Goal: Transaction & Acquisition: Purchase product/service

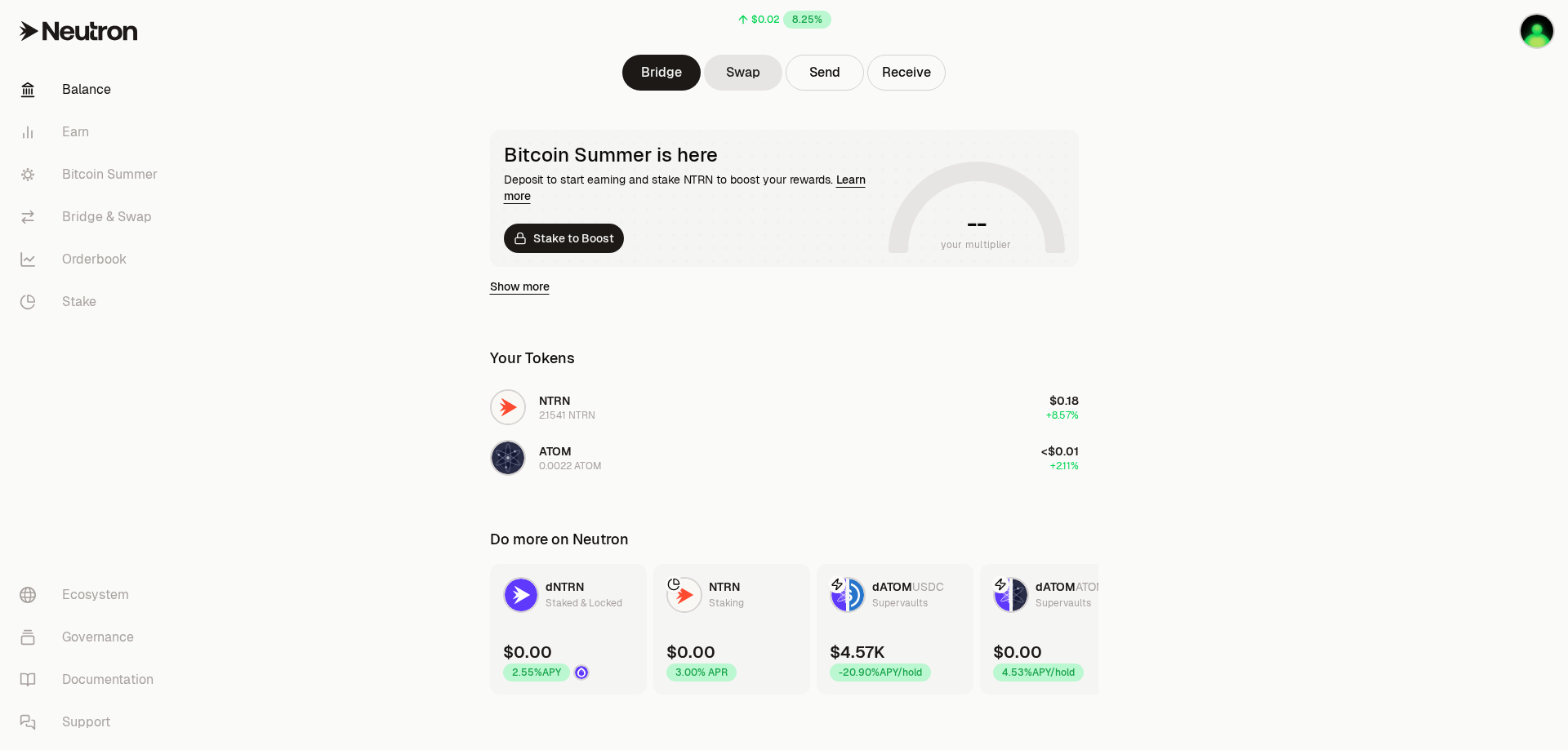
scroll to position [197, 0]
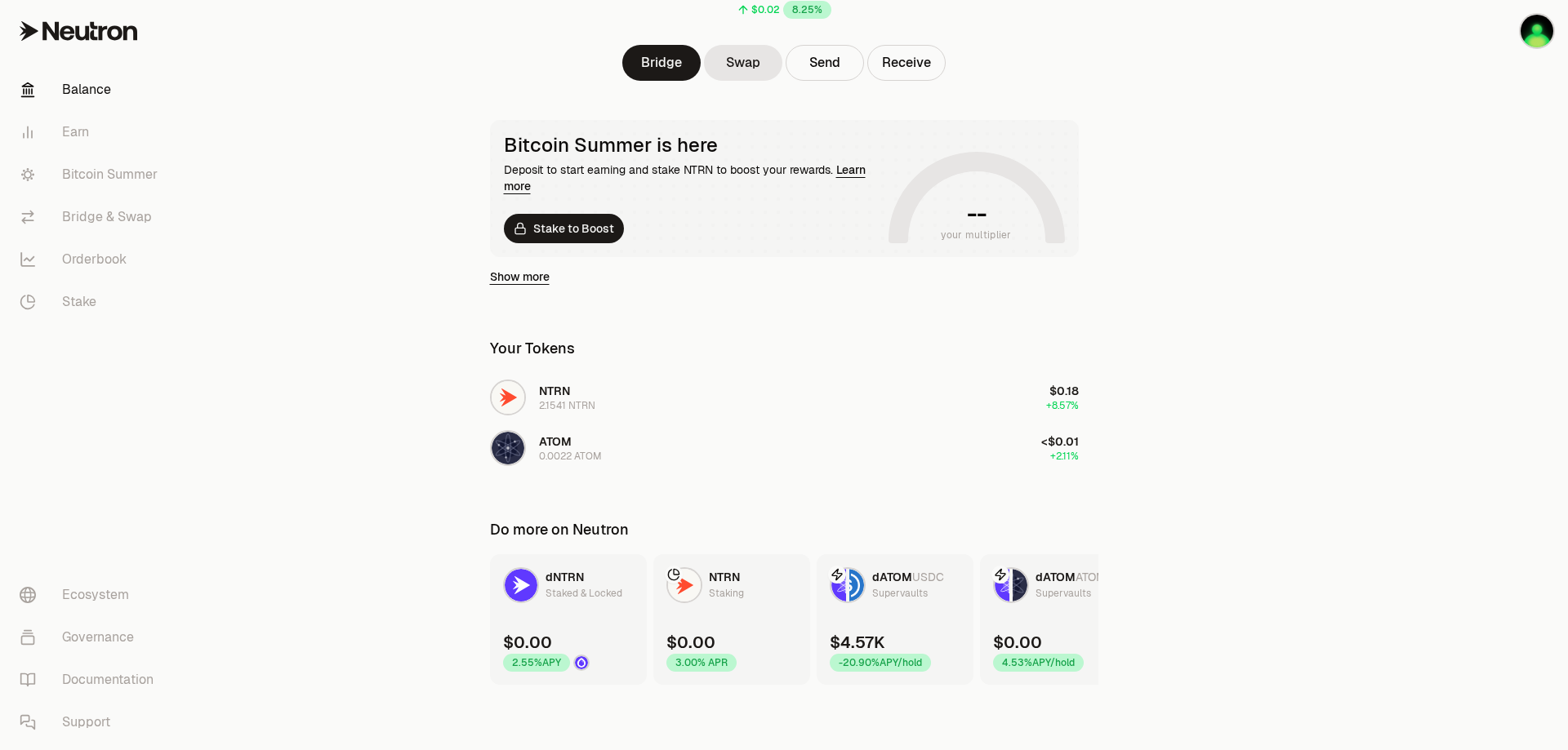
click at [870, 587] on div "dATOM USDC Supervaults" at bounding box center [886, 585] width 114 height 36
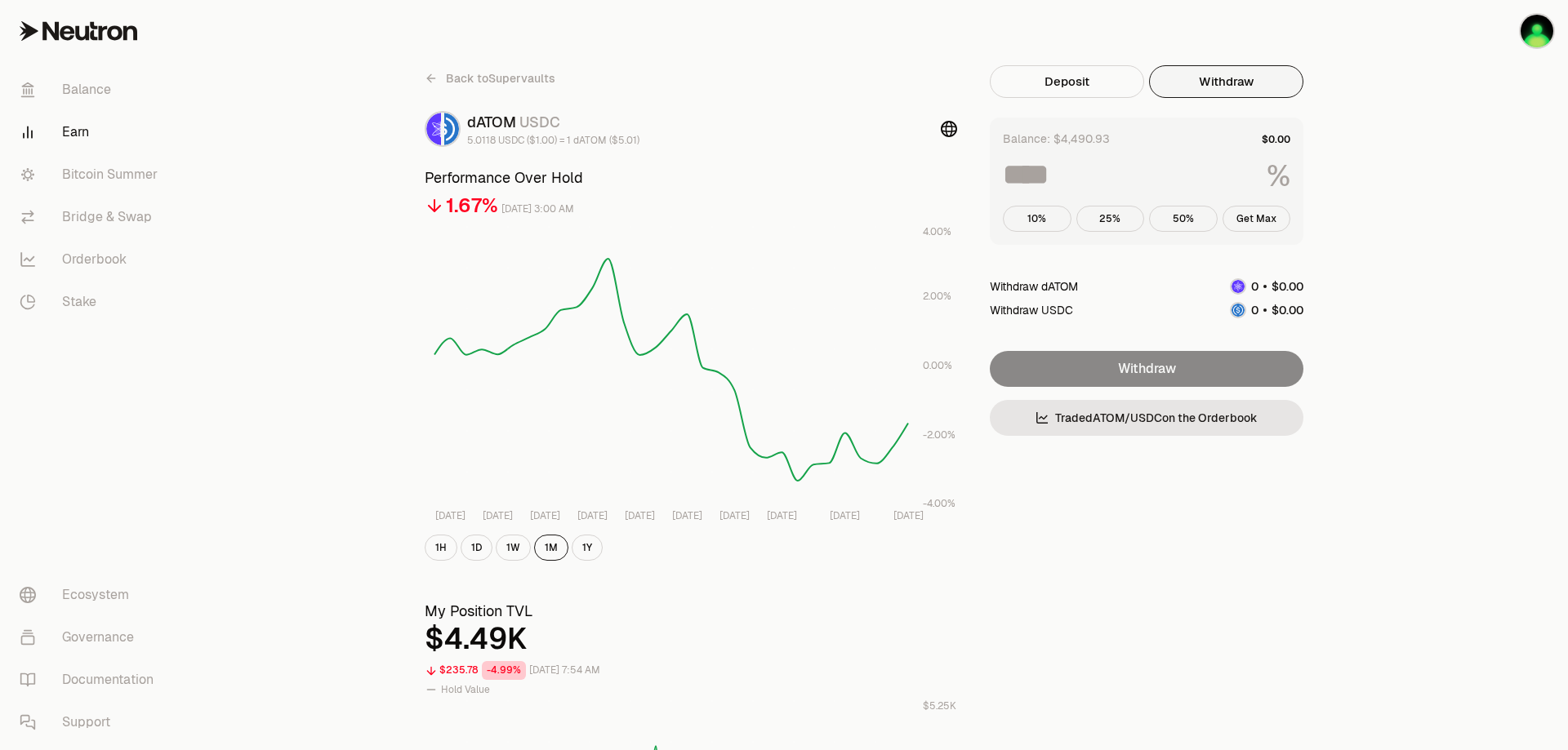
click at [1213, 92] on button "Withdraw" at bounding box center [1226, 82] width 155 height 33
click at [1256, 215] on button "Get Max" at bounding box center [1256, 218] width 68 height 26
type input "***"
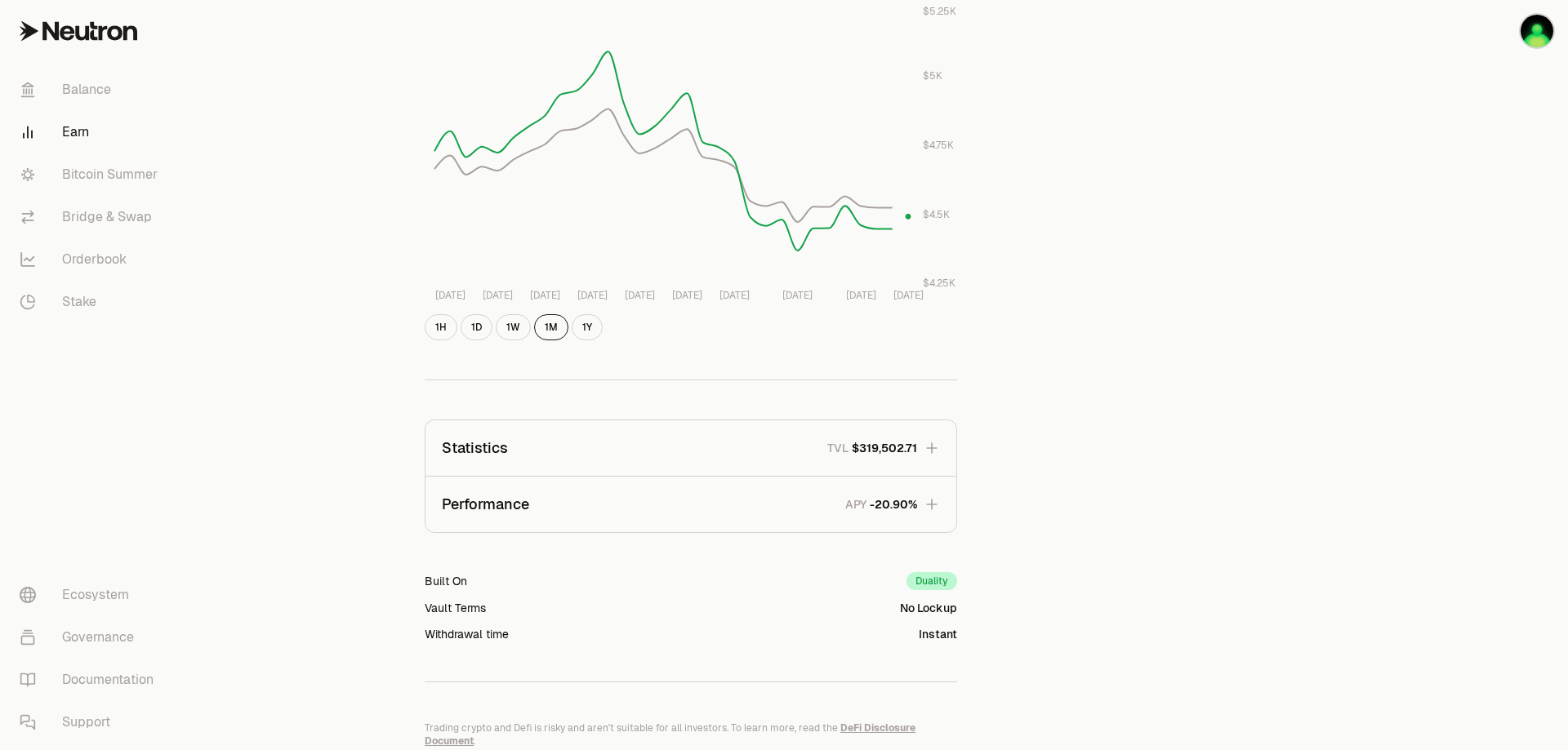
scroll to position [784, 0]
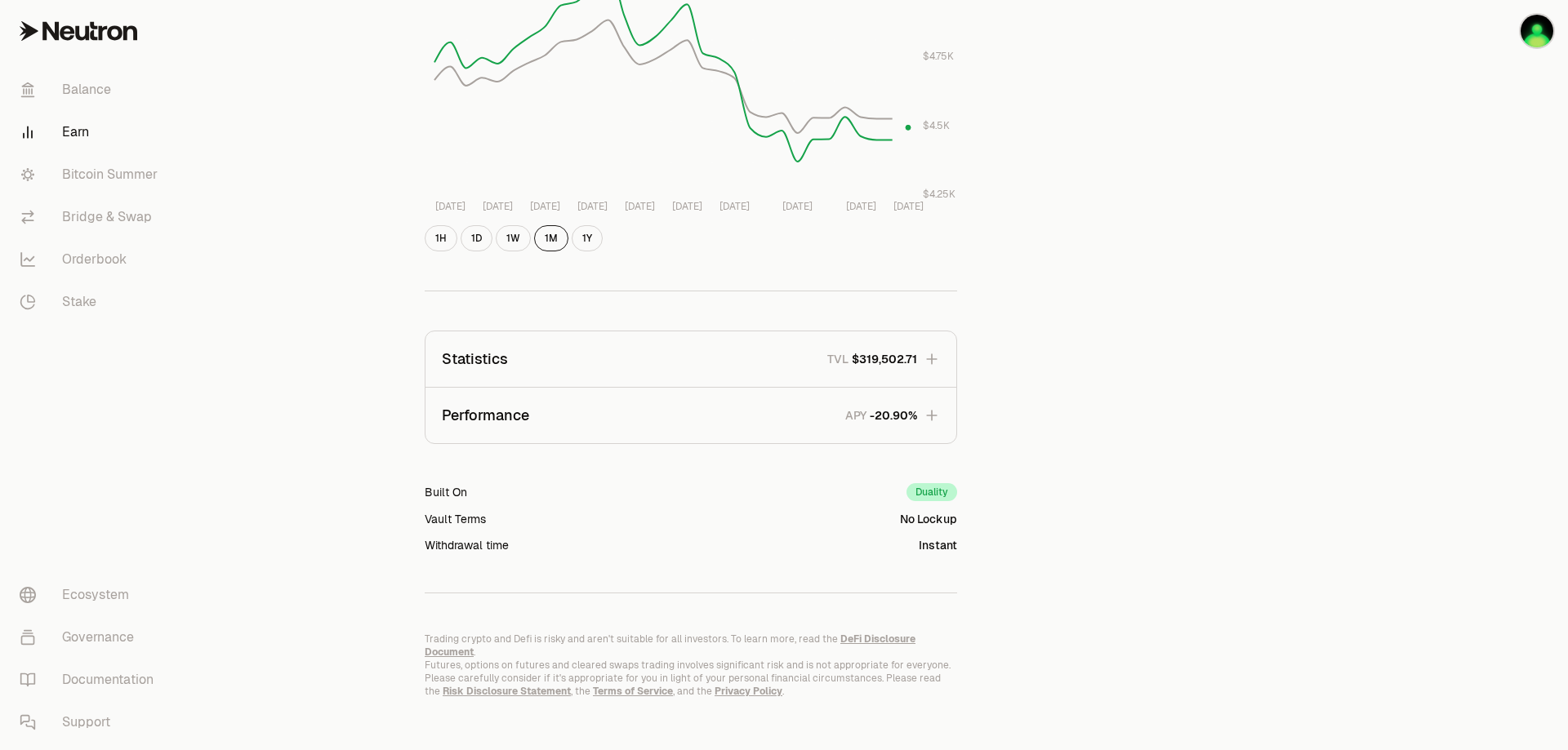
click at [936, 412] on icon "button" at bounding box center [931, 415] width 16 height 16
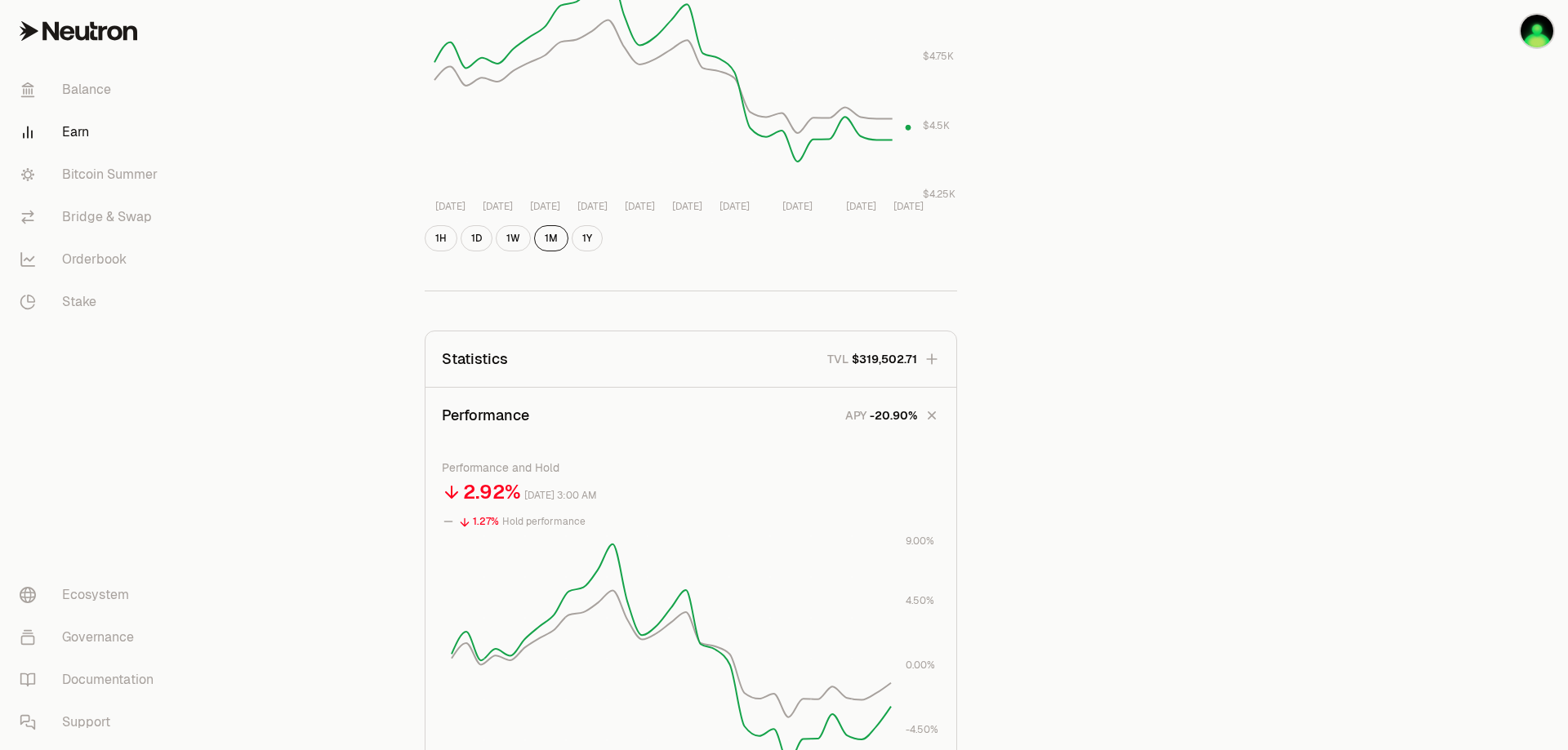
click at [1035, 470] on div "Back to Supervaults dATOM USDC 5.0118 USDC ($1.00) = 1 dATOM ($5.01) Performanc…" at bounding box center [875, 228] width 941 height 1892
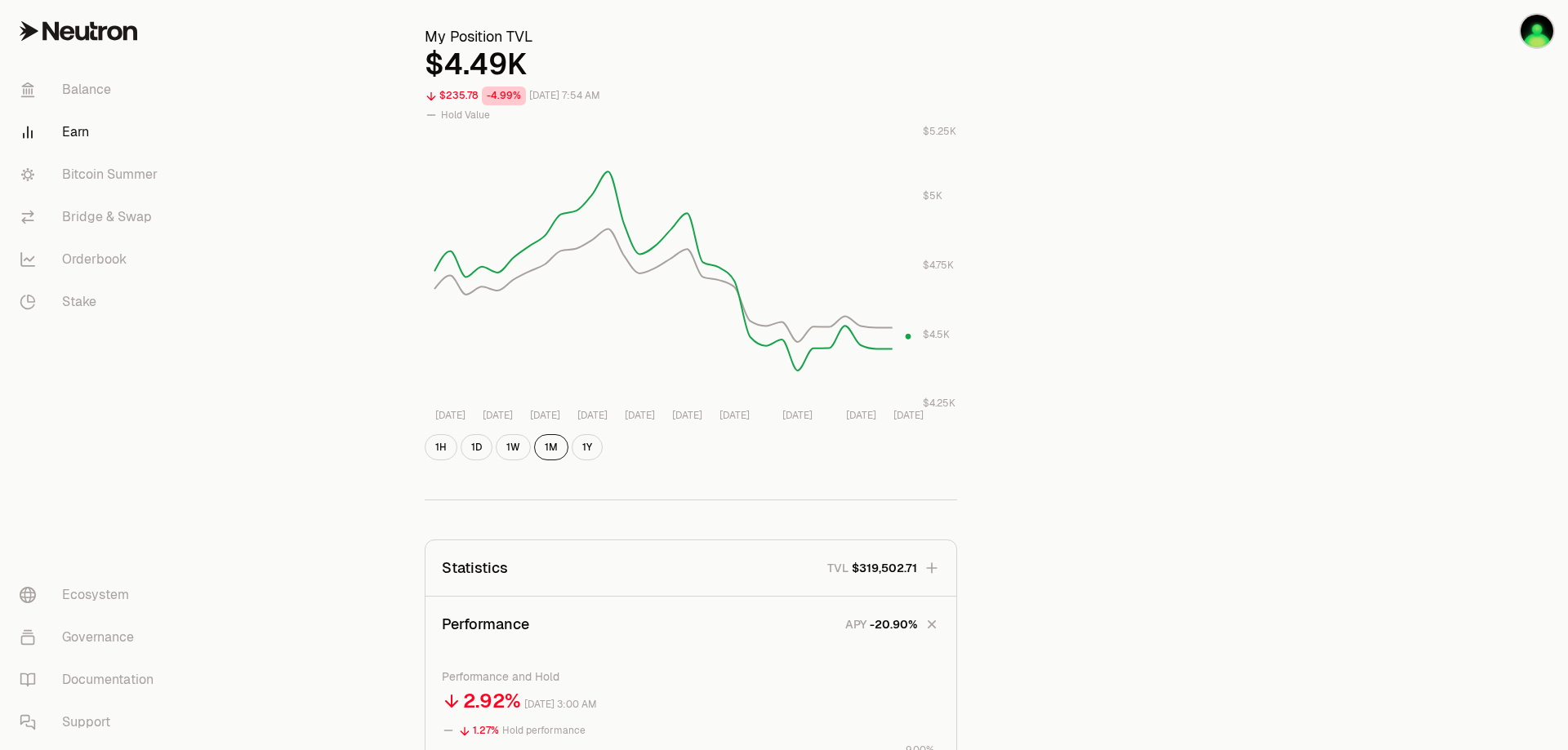
scroll to position [573, 0]
click at [933, 562] on icon "button" at bounding box center [931, 569] width 16 height 16
click at [988, 564] on div "Back to Supervaults dATOM USDC 5.0118 USDC ($1.00) = 1 dATOM ($5.01) Performanc…" at bounding box center [875, 726] width 941 height 2469
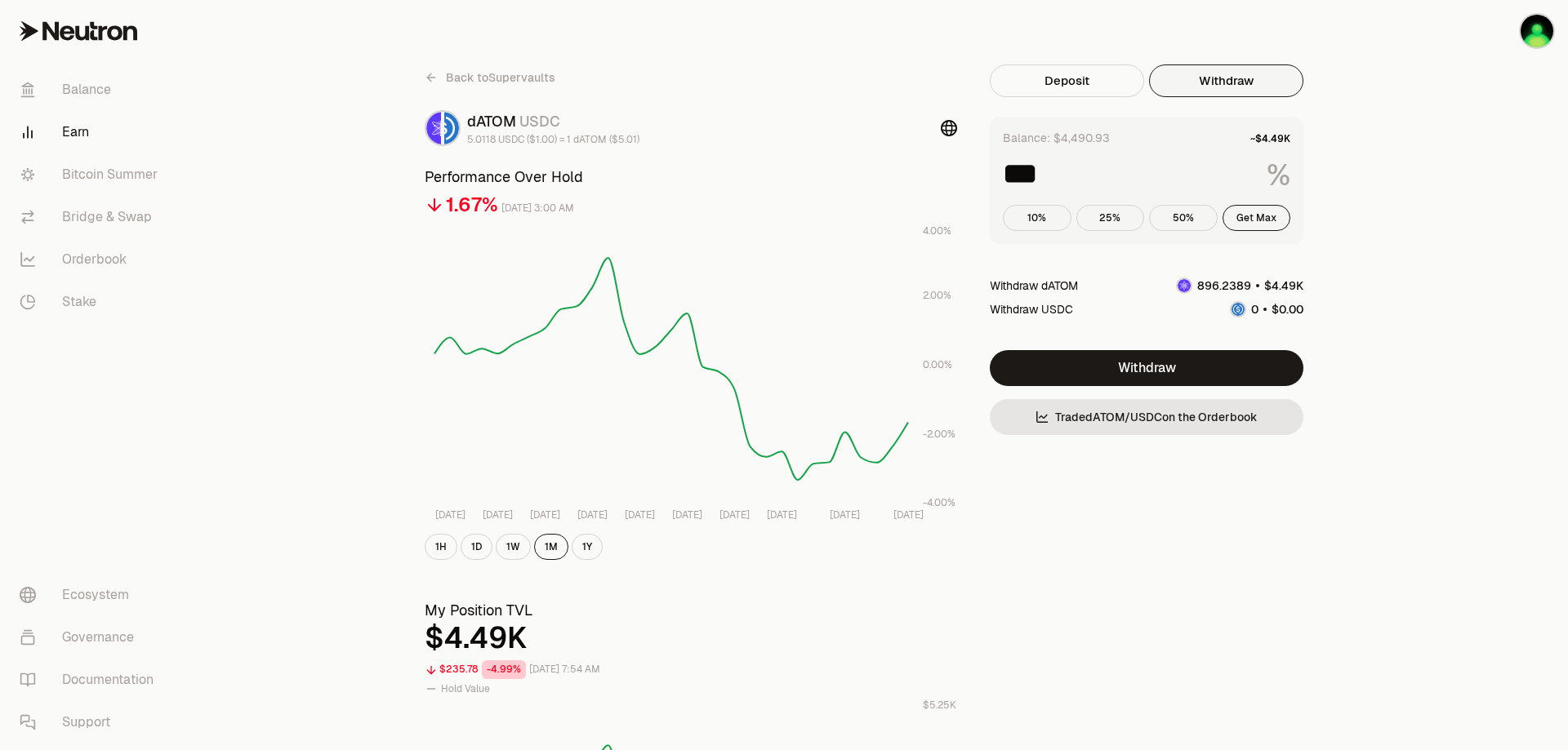
scroll to position [0, 0]
click at [1261, 226] on button "Get Max" at bounding box center [1256, 218] width 68 height 26
click at [102, 79] on link "Balance" at bounding box center [91, 89] width 170 height 42
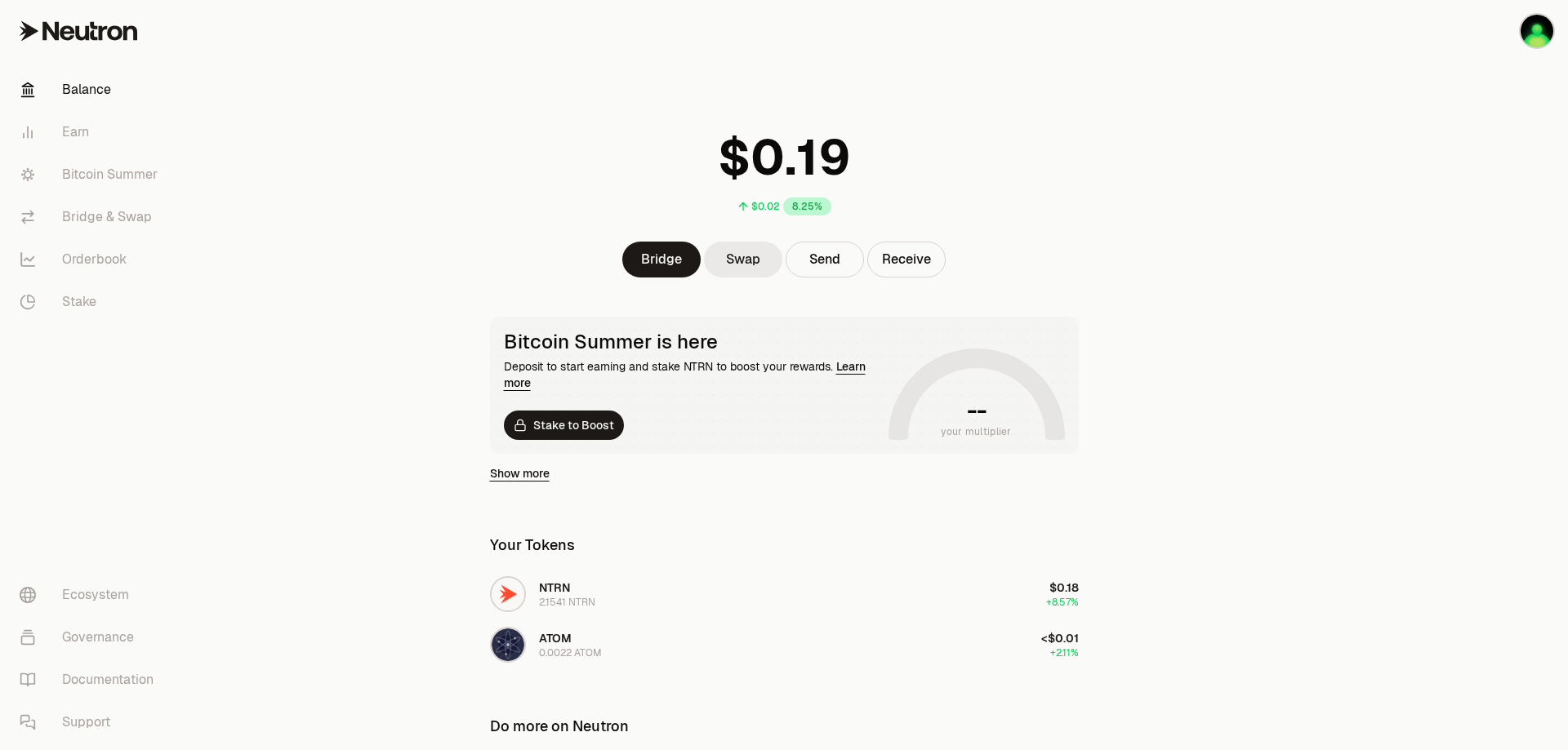
click at [756, 274] on link "Swap" at bounding box center [744, 259] width 79 height 36
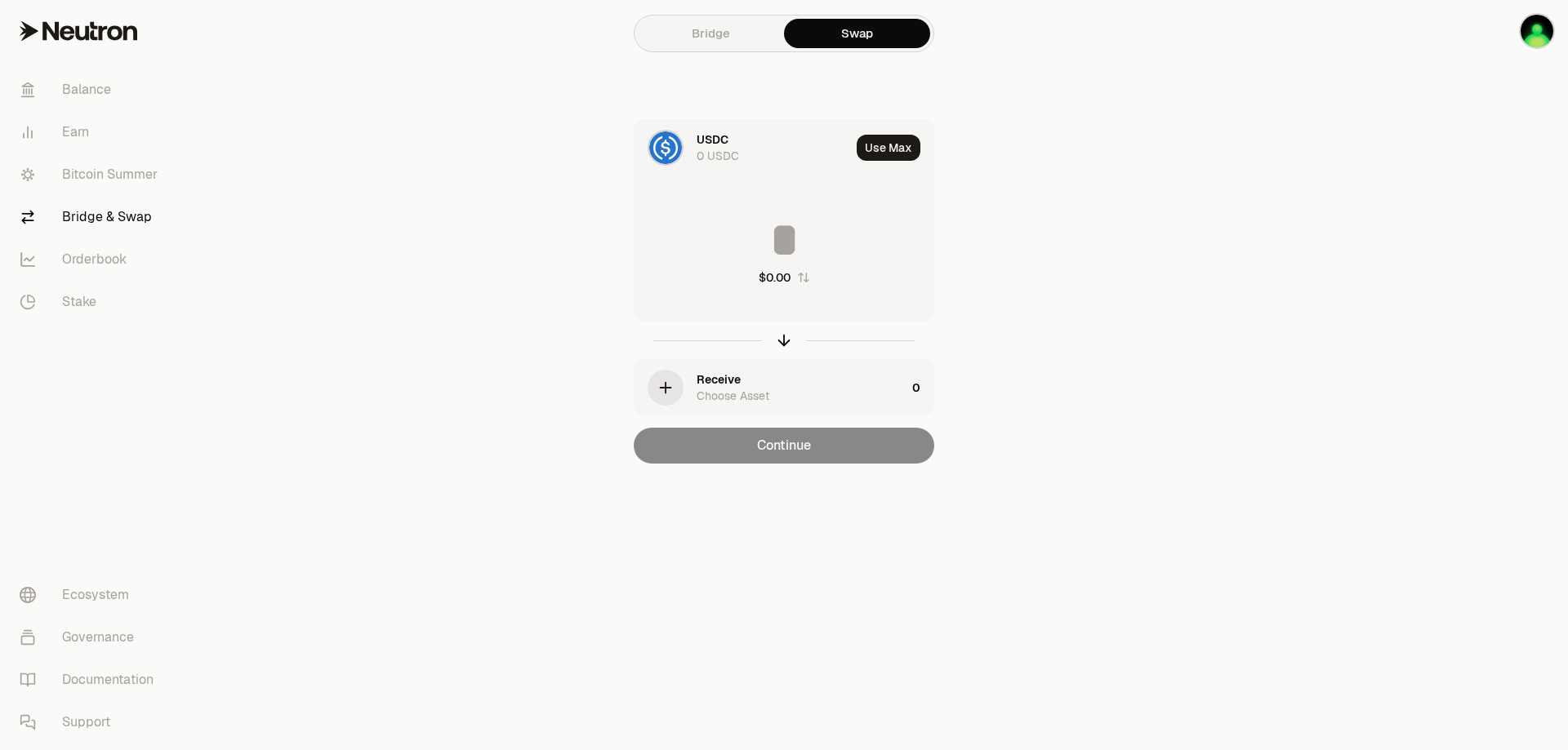
click at [747, 159] on div "USDC 0 USDC" at bounding box center [773, 148] width 154 height 33
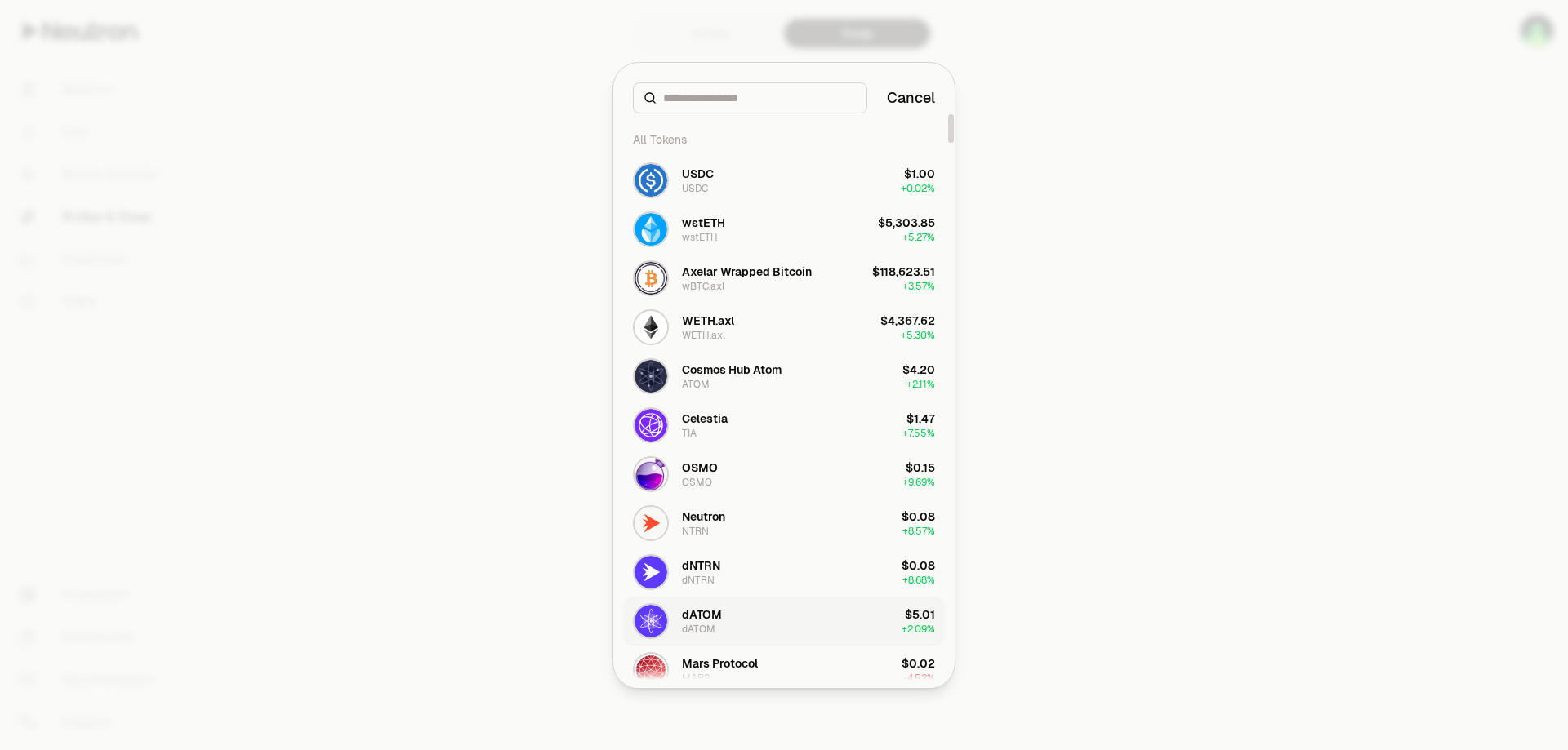
click at [716, 620] on div "dATOM" at bounding box center [702, 614] width 40 height 16
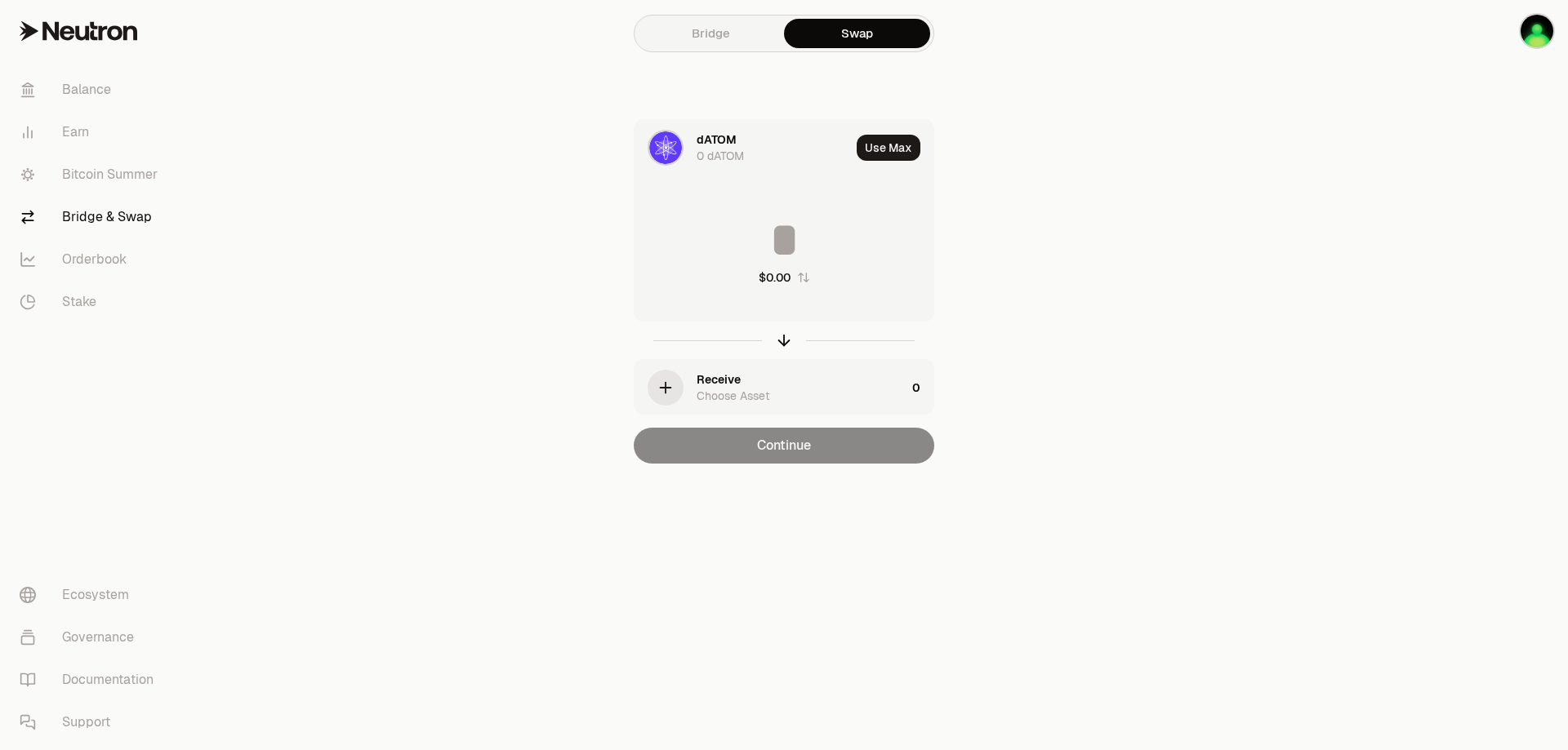
click at [784, 377] on div "Receive Choose Asset" at bounding box center [801, 388] width 209 height 33
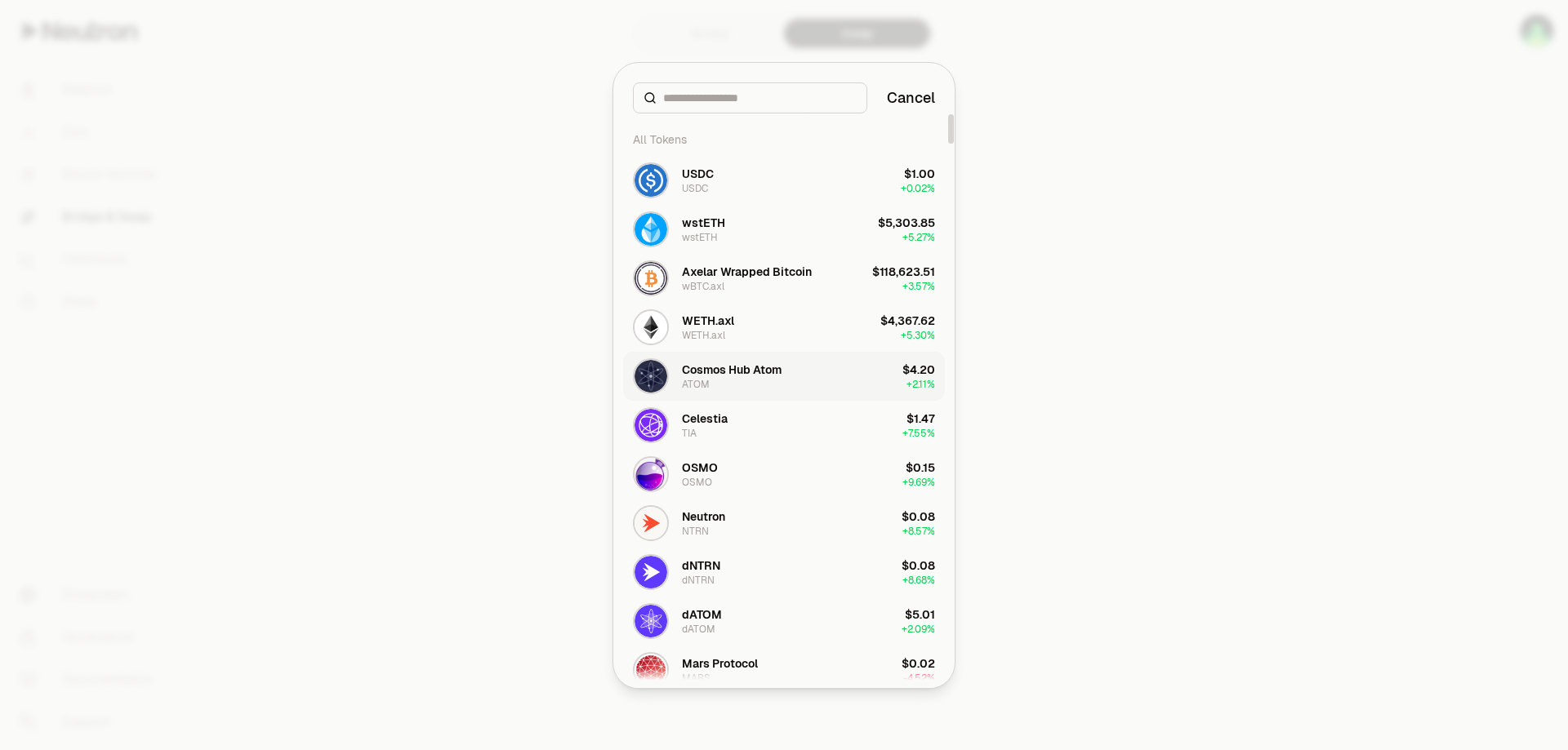
click at [765, 378] on div "Cosmos Hub Atom ATOM" at bounding box center [732, 376] width 100 height 30
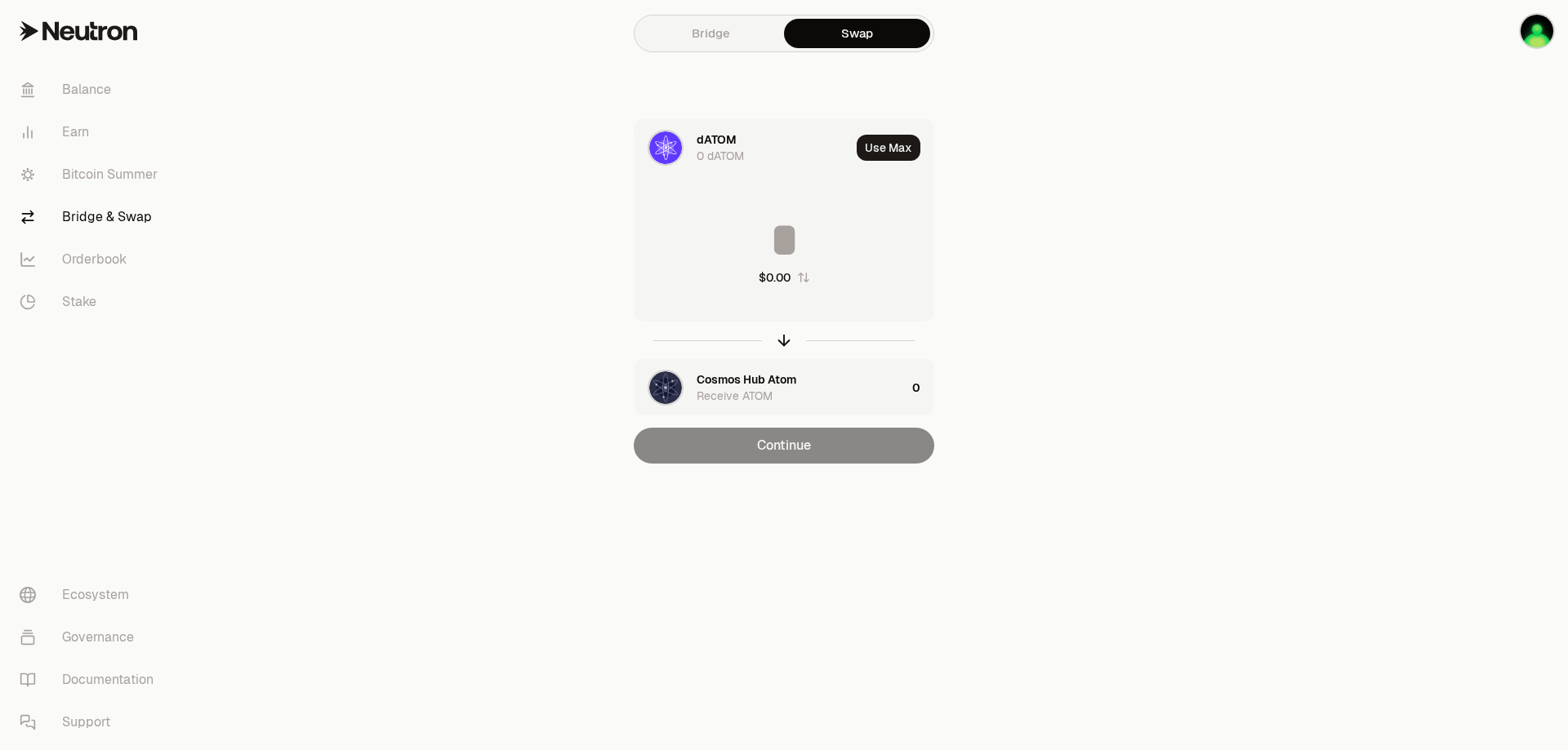
click at [778, 233] on input at bounding box center [783, 239] width 299 height 49
type input "***"
